Goal: Task Accomplishment & Management: Manage account settings

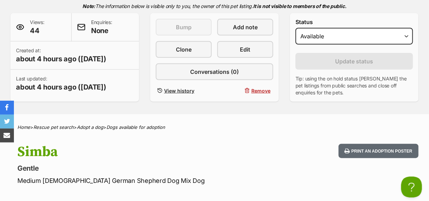
scroll to position [105, 0]
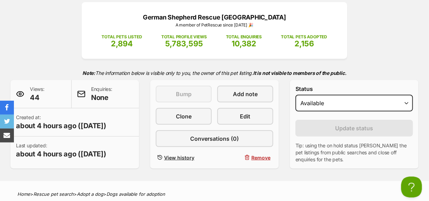
click at [142, 47] on div "German Shepherd Rescue New South Wales A member of PetRescue since 2012 🎉 TOTAL…" at bounding box center [214, 85] width 429 height 166
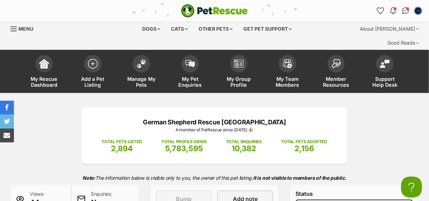
scroll to position [0, 0]
click at [140, 57] on img at bounding box center [142, 61] width 10 height 9
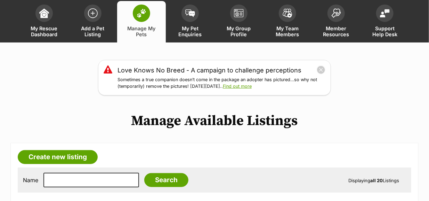
scroll to position [70, 0]
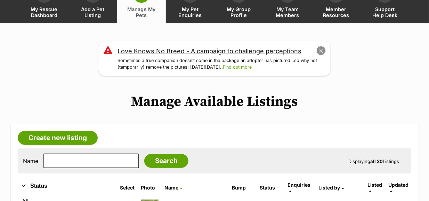
click at [321, 46] on button "close" at bounding box center [321, 51] width 10 height 10
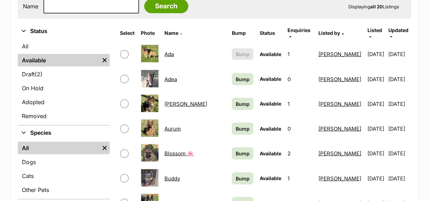
scroll to position [174, 0]
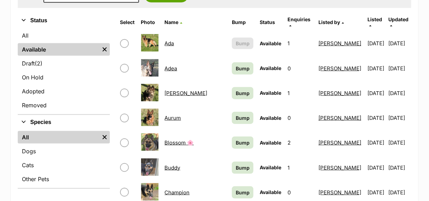
click at [179, 139] on link "Blossom 🌸" at bounding box center [179, 142] width 29 height 7
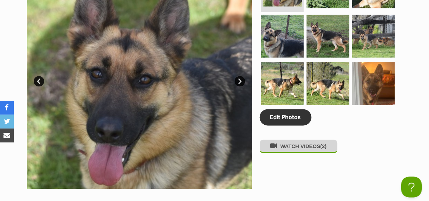
click at [293, 139] on button "WATCH VIDEOS (2)" at bounding box center [299, 146] width 78 height 14
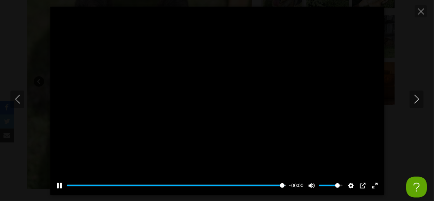
type input "100"
click at [415, 99] on icon "Next" at bounding box center [417, 99] width 9 height 9
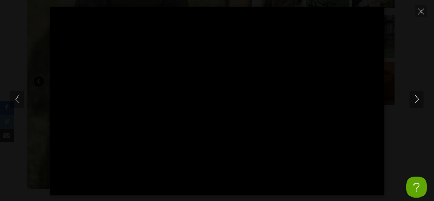
type input "100"
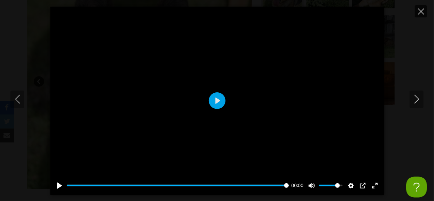
click at [421, 9] on icon "Close" at bounding box center [421, 11] width 6 height 6
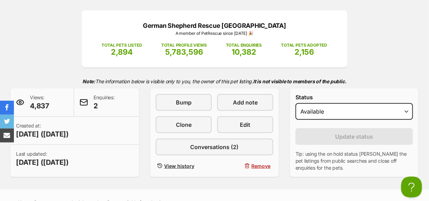
scroll to position [70, 0]
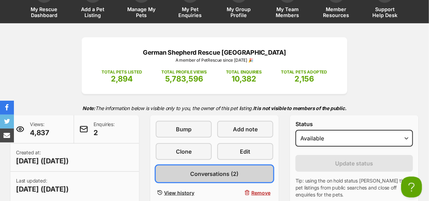
click at [201, 169] on span "Conversations (2)" at bounding box center [215, 173] width 48 height 8
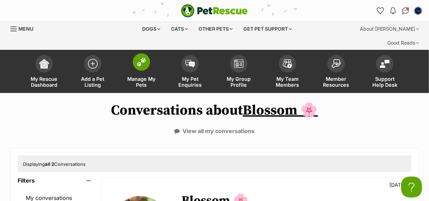
click at [140, 57] on img at bounding box center [142, 61] width 10 height 9
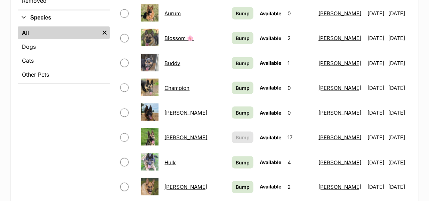
scroll to position [313, 0]
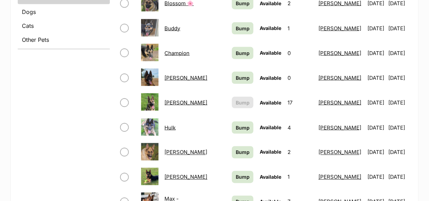
click at [176, 174] on link "[PERSON_NAME]" at bounding box center [186, 177] width 43 height 7
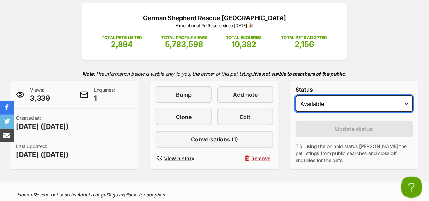
click at [405, 95] on select "Draft - not available as listing has enquires Available On hold Adopted" at bounding box center [355, 103] width 118 height 17
select select "on_hold"
click at [296, 95] on select "Draft - not available as listing has enquires Available On hold Adopted" at bounding box center [355, 103] width 118 height 17
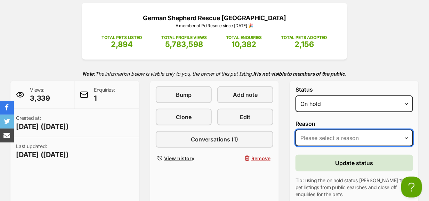
click at [309, 129] on select "Please select a reason Medical reasons Reviewing applications Adoption pending …" at bounding box center [355, 137] width 118 height 17
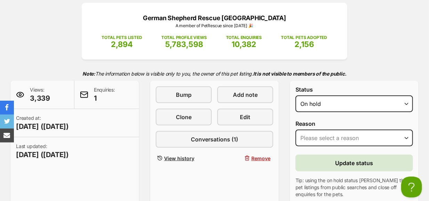
click at [399, 105] on form "Status Draft - not available as listing has enquires Available On hold Adopted …" at bounding box center [355, 158] width 118 height 145
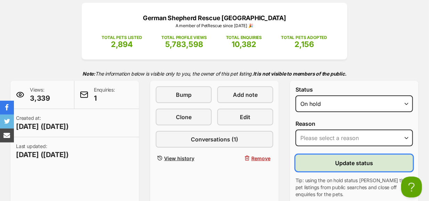
click at [360, 159] on span "Update status" at bounding box center [355, 163] width 38 height 8
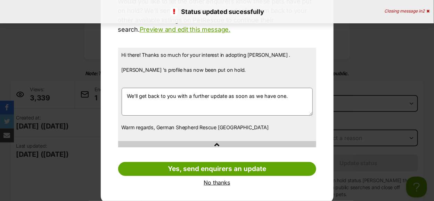
scroll to position [81, 0]
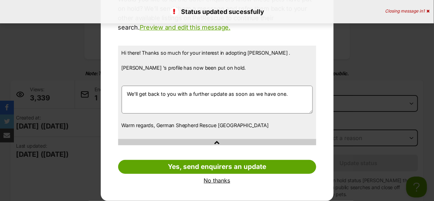
click at [221, 178] on link "No thanks" at bounding box center [217, 180] width 198 height 6
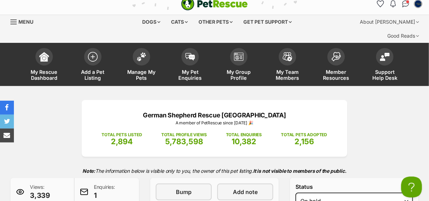
scroll to position [0, 0]
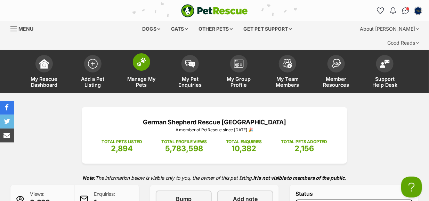
click at [138, 57] on img at bounding box center [142, 61] width 10 height 9
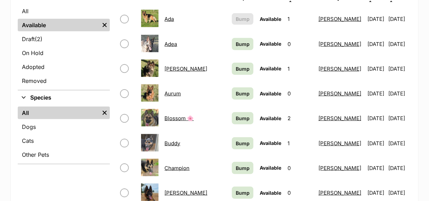
scroll to position [209, 0]
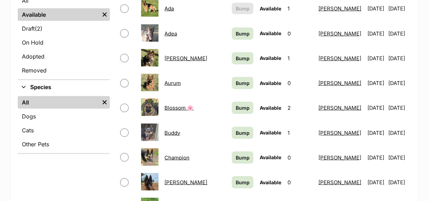
click at [182, 104] on link "Blossom 🌸" at bounding box center [179, 107] width 29 height 7
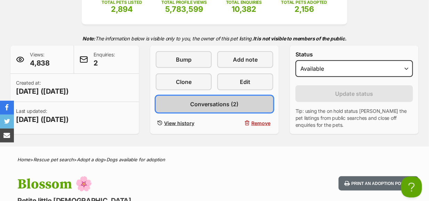
click at [214, 100] on span "Conversations (2)" at bounding box center [215, 104] width 48 height 8
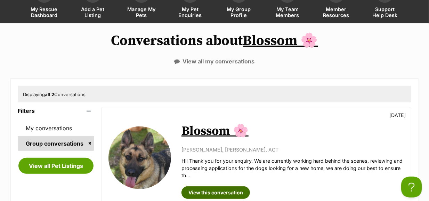
click at [206, 186] on link "View this conversation" at bounding box center [216, 192] width 69 height 13
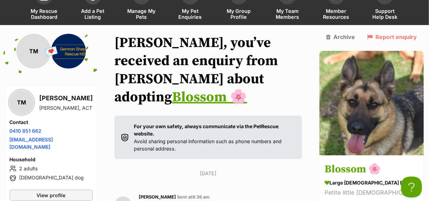
scroll to position [70, 0]
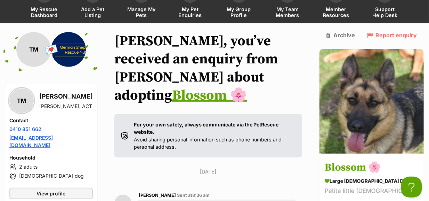
click at [36, 135] on link "[EMAIL_ADDRESS][DOMAIN_NAME]" at bounding box center [30, 141] width 43 height 13
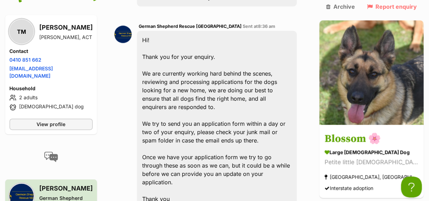
scroll to position [452, 0]
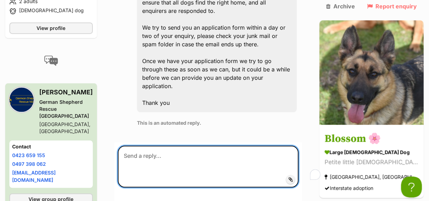
scroll to position [487, 0]
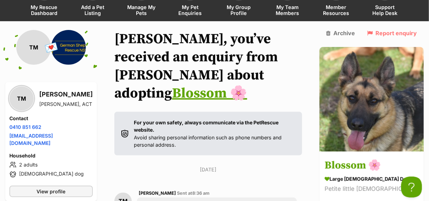
scroll to position [70, 0]
